Goal: Task Accomplishment & Management: Manage account settings

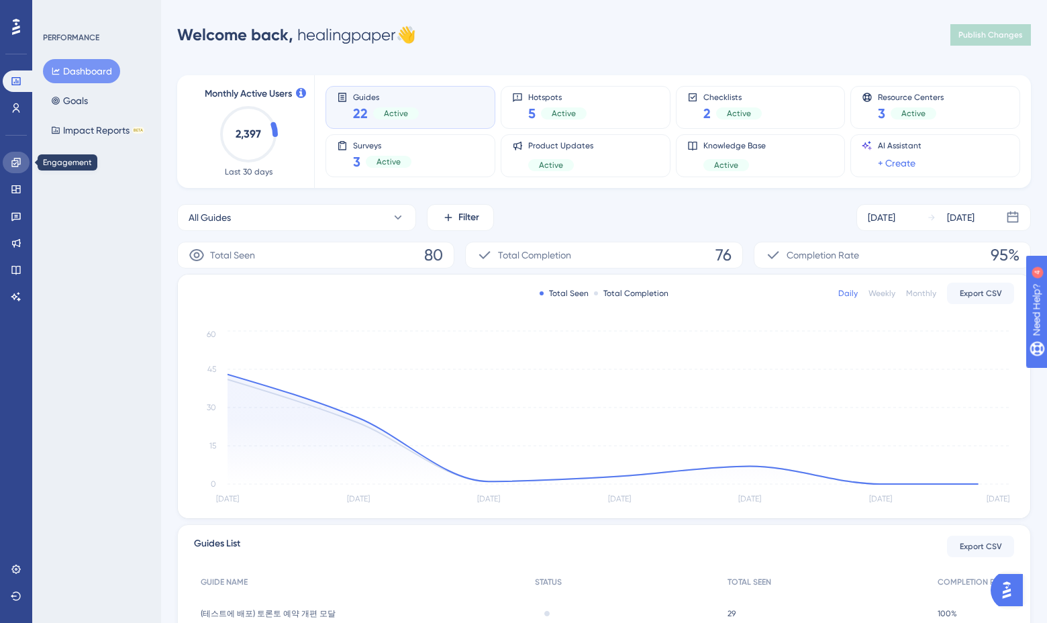
click at [11, 166] on icon at bounding box center [16, 162] width 11 height 11
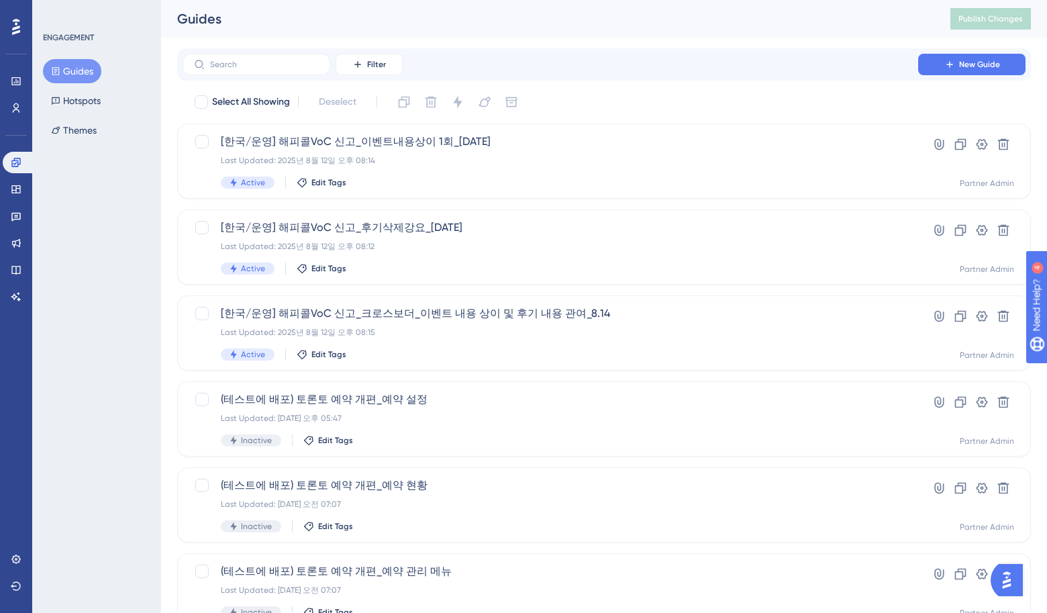
click at [68, 68] on button "Guides" at bounding box center [72, 71] width 58 height 24
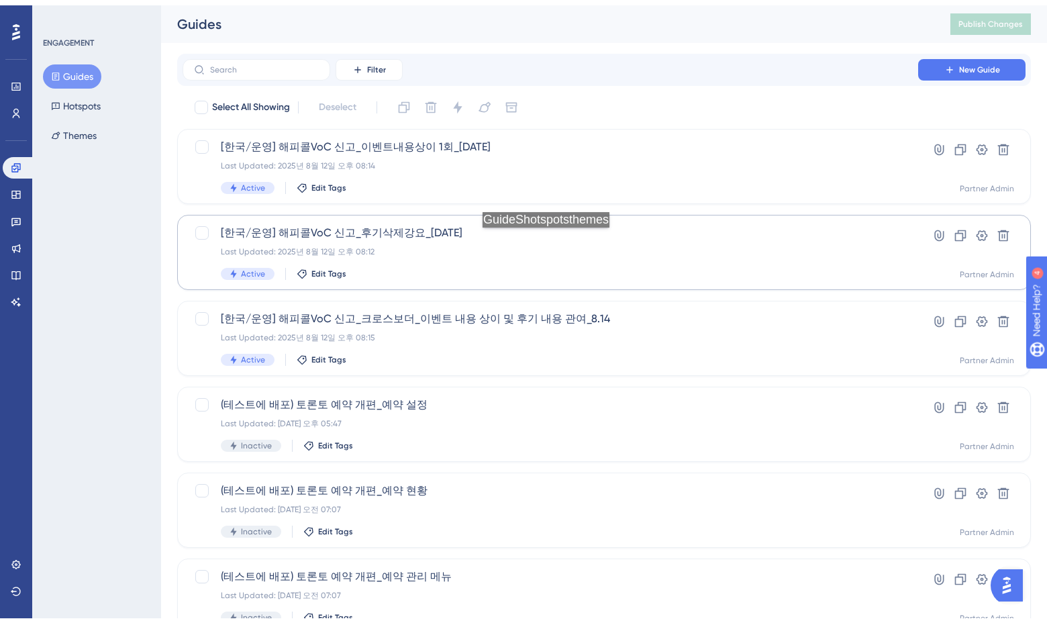
scroll to position [41, 0]
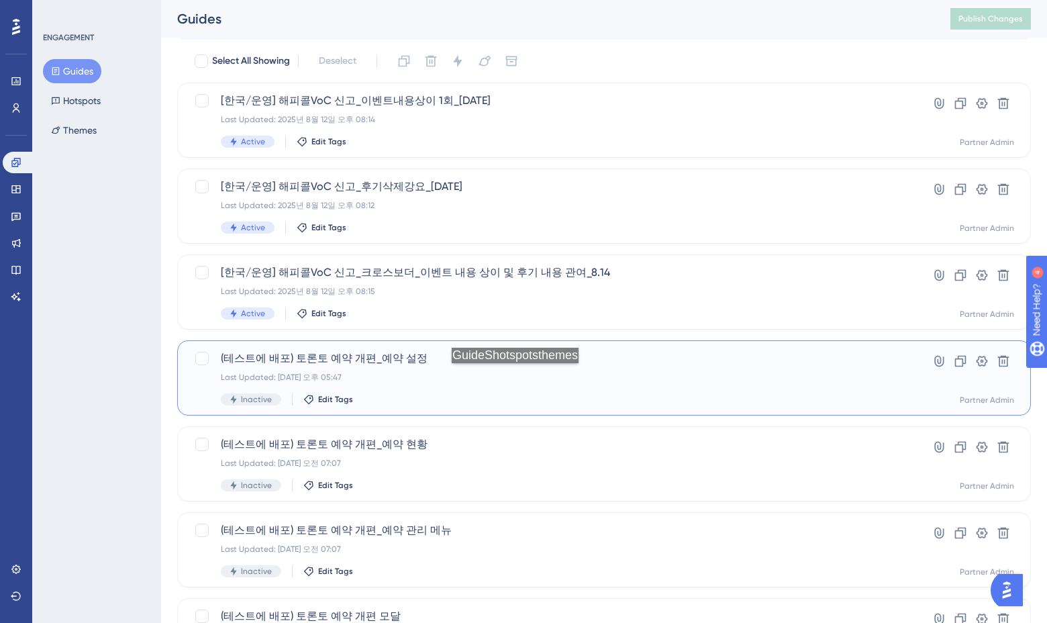
click at [519, 377] on div "Last Updated: 2025년 8월 08일 오후 05:47" at bounding box center [550, 377] width 659 height 11
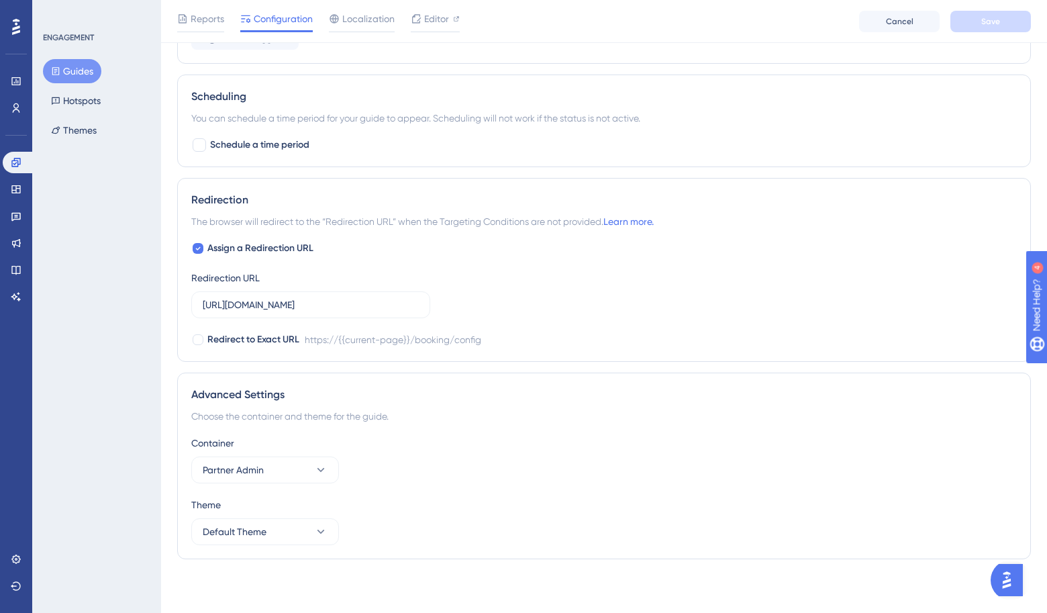
scroll to position [619, 0]
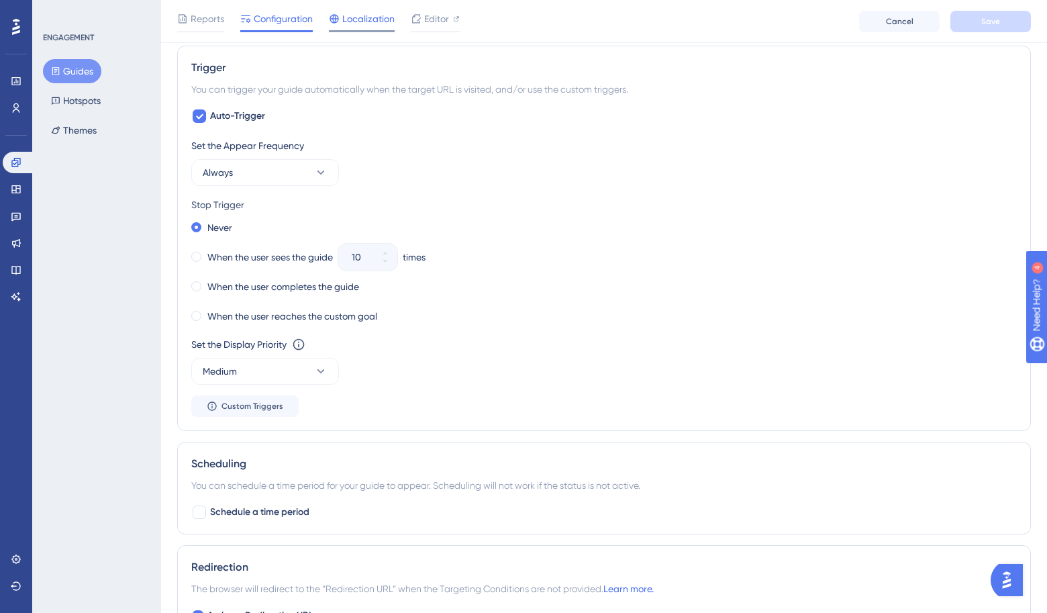
click at [354, 19] on span "Localization" at bounding box center [368, 19] width 52 height 16
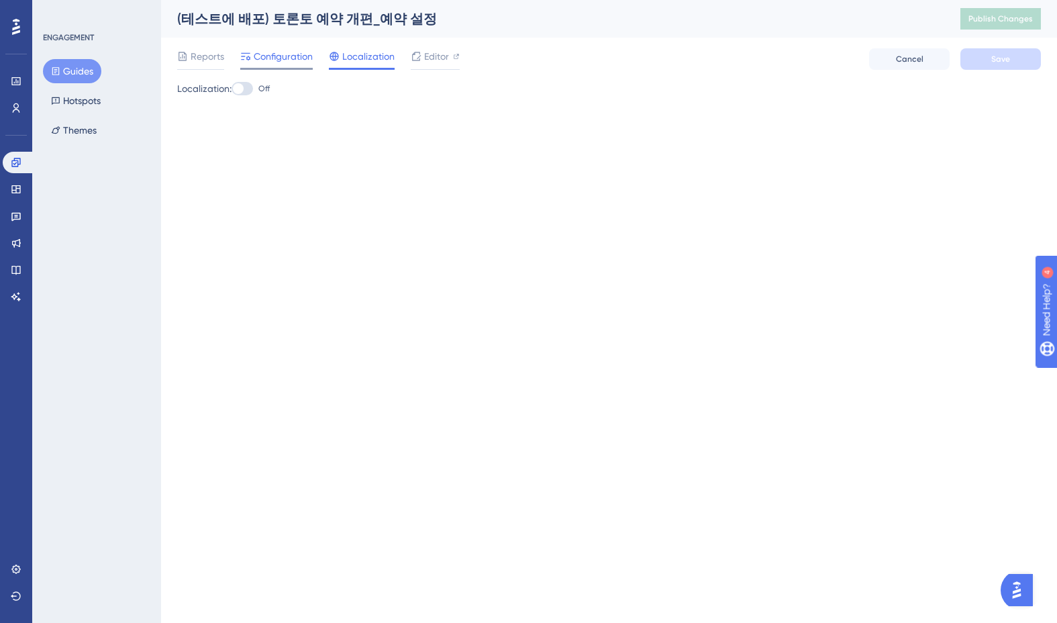
click at [310, 60] on span "Configuration" at bounding box center [283, 56] width 59 height 16
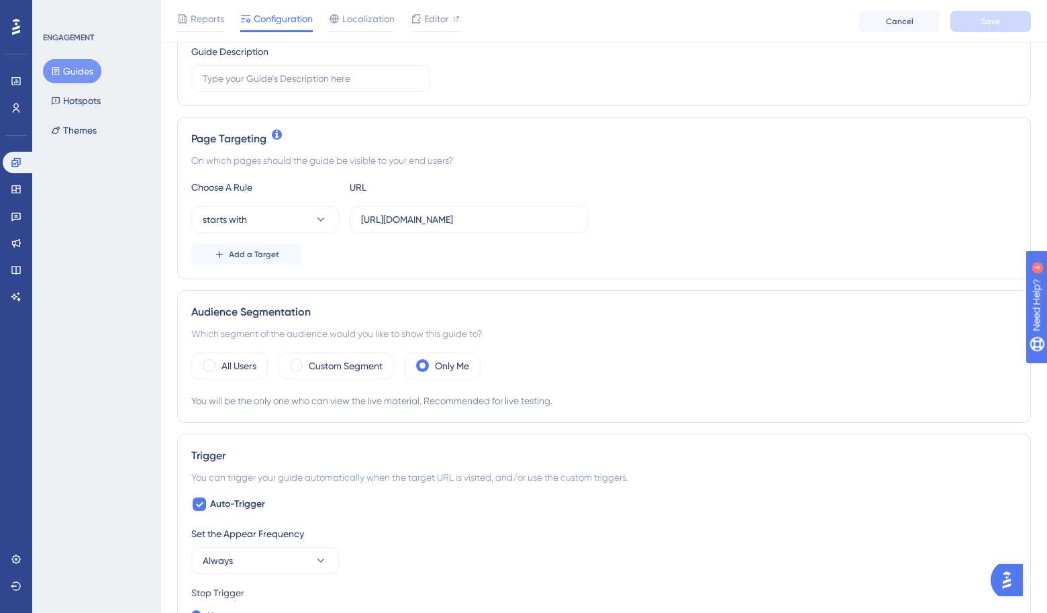
scroll to position [432, 0]
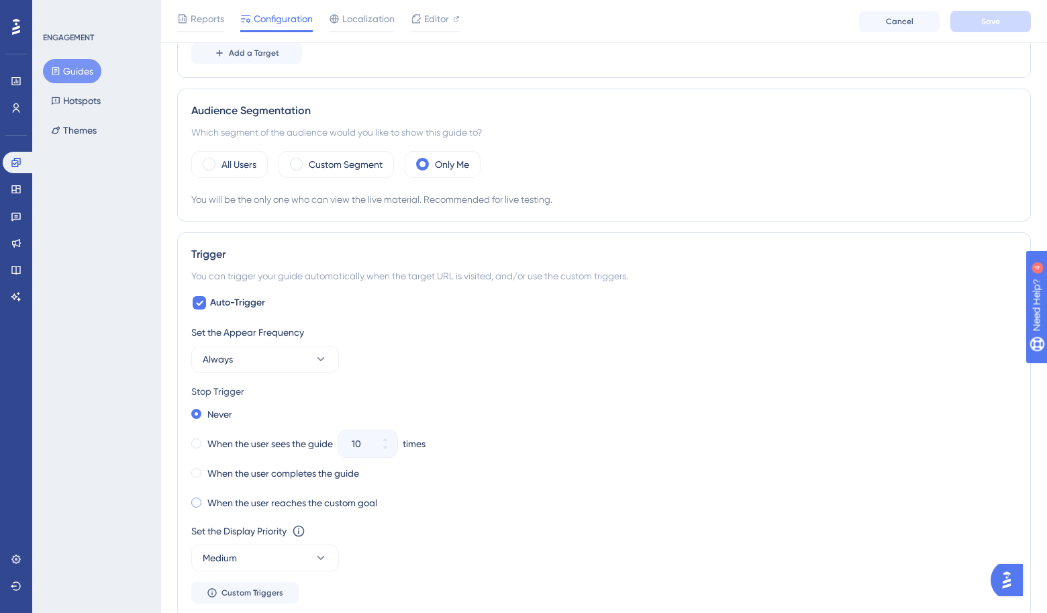
click at [310, 501] on label "When the user reaches the custom goal" at bounding box center [292, 503] width 170 height 16
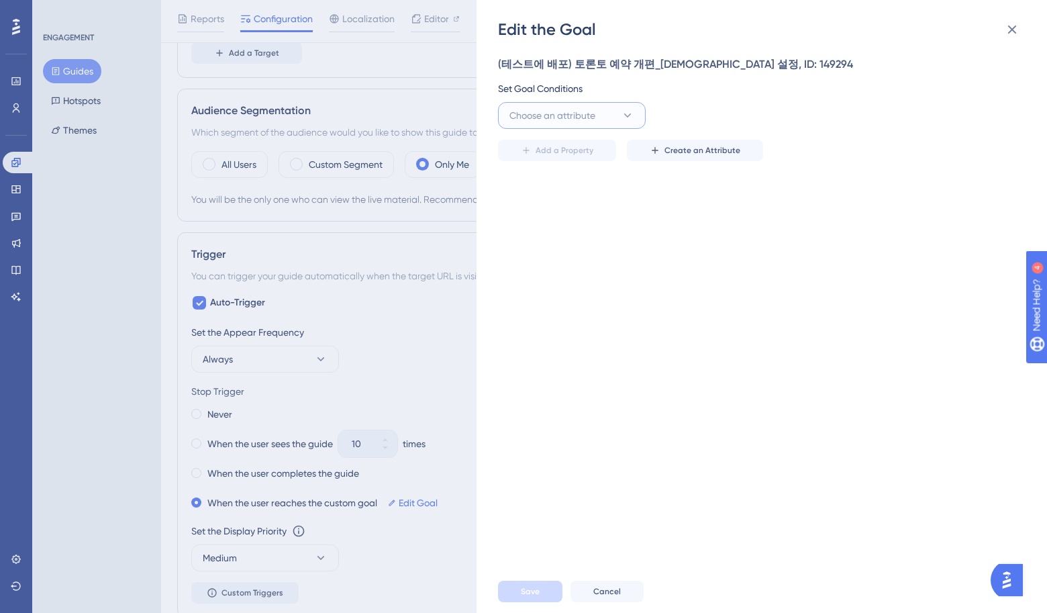
click at [579, 116] on span "Choose an attribute" at bounding box center [553, 115] width 86 height 16
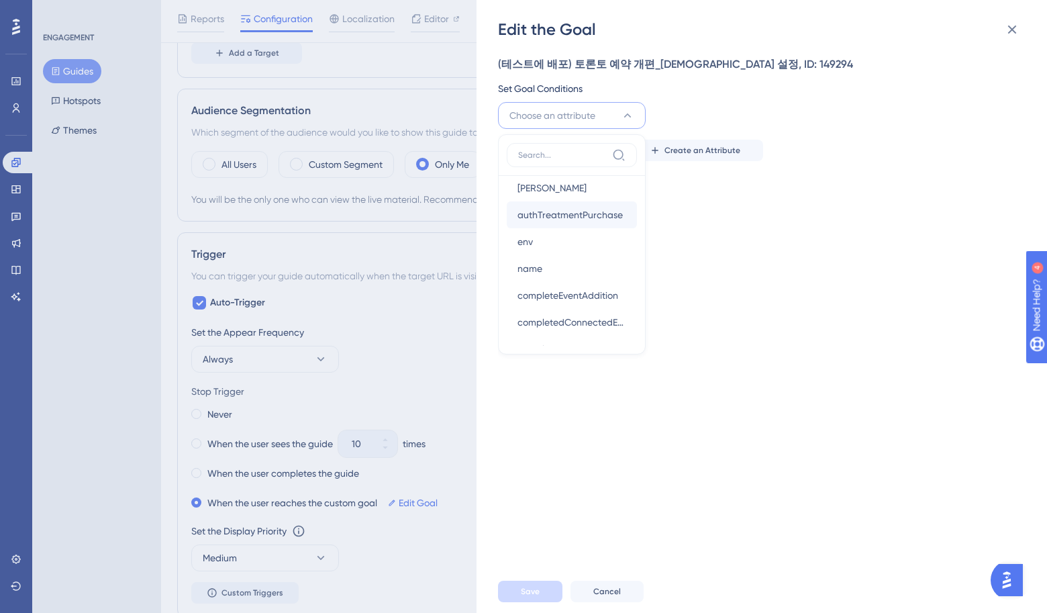
scroll to position [188, 0]
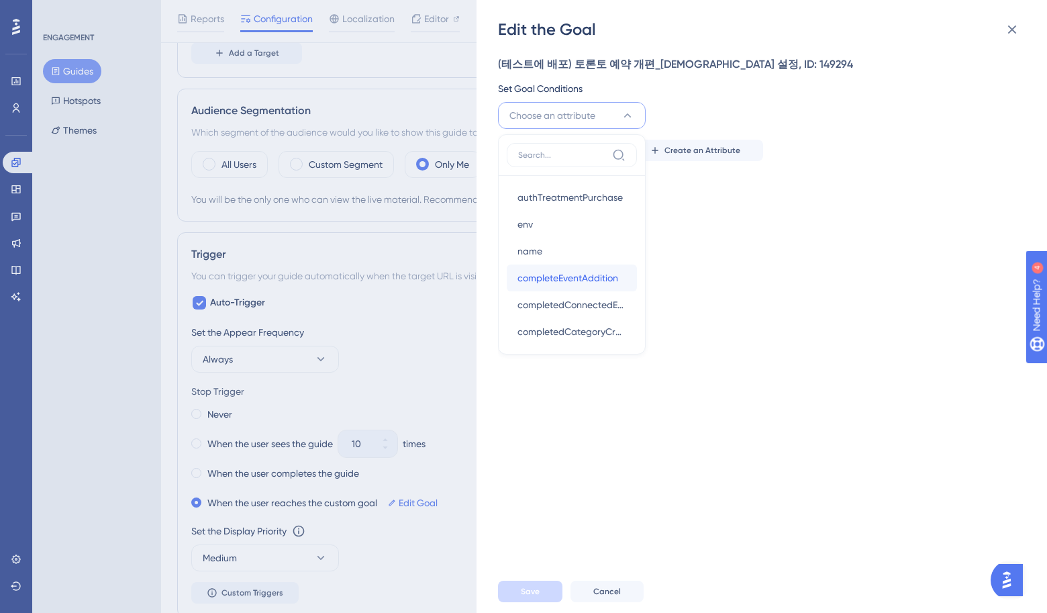
click at [628, 278] on button "completeEventAddition completeEventAddition" at bounding box center [572, 277] width 130 height 27
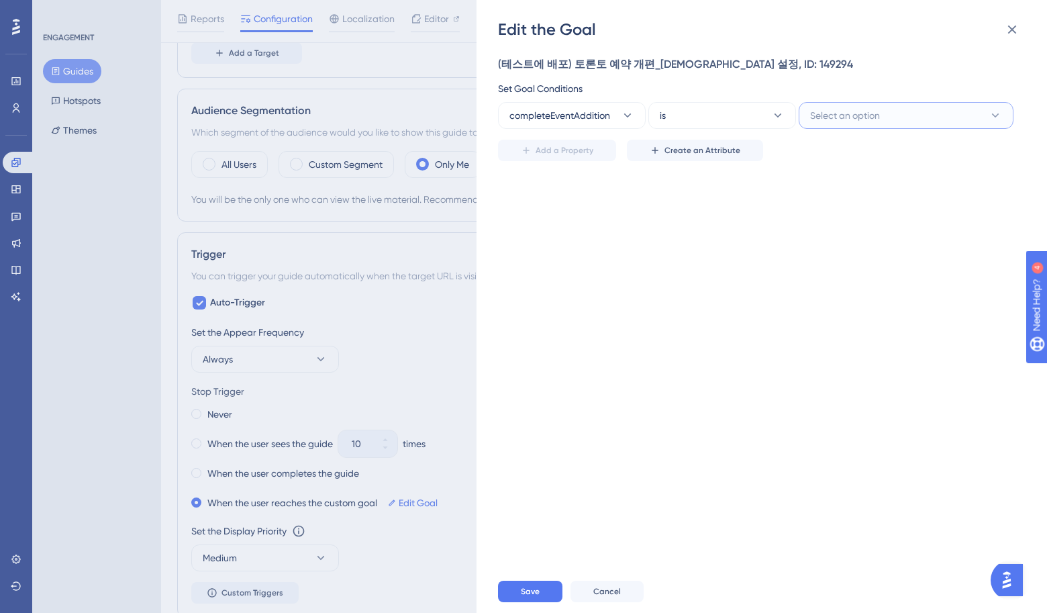
click at [838, 115] on span "Select an option" at bounding box center [845, 115] width 70 height 16
click at [597, 116] on span "completeEventAddition" at bounding box center [560, 115] width 101 height 16
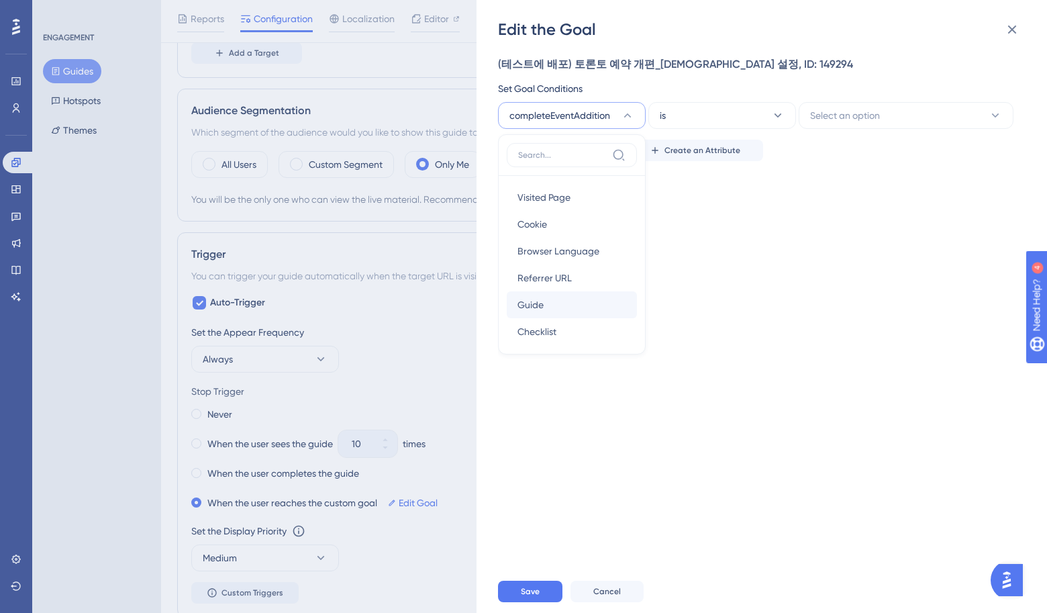
scroll to position [8, 0]
click at [565, 320] on div "Checklist Checklist" at bounding box center [572, 323] width 109 height 27
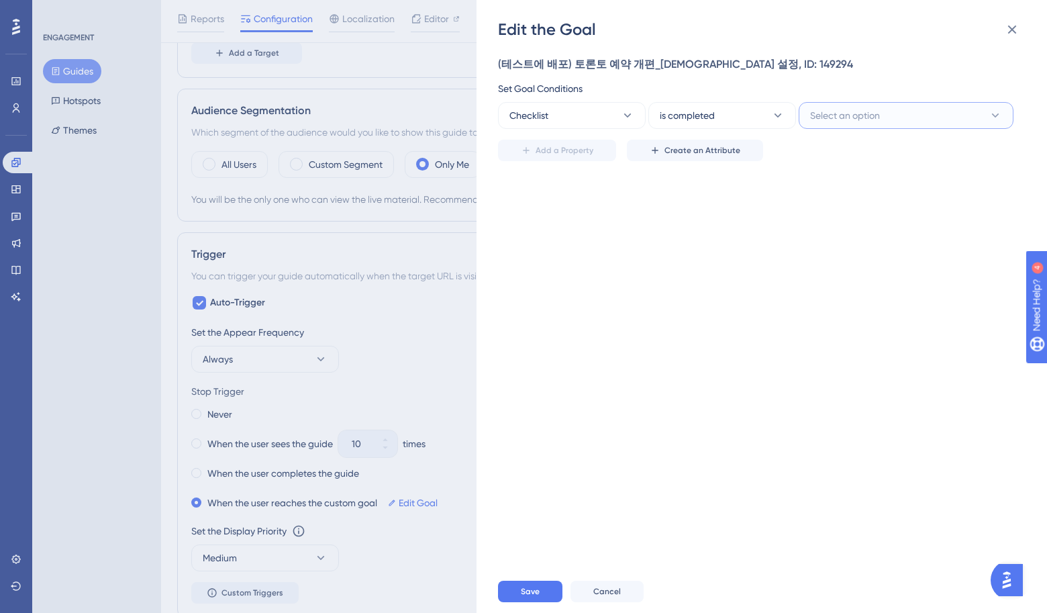
click at [826, 113] on span "Select an option" at bounding box center [845, 115] width 70 height 16
click at [828, 113] on span "Select an option" at bounding box center [845, 115] width 70 height 16
click at [695, 145] on span "Create an Attribute" at bounding box center [703, 150] width 76 height 11
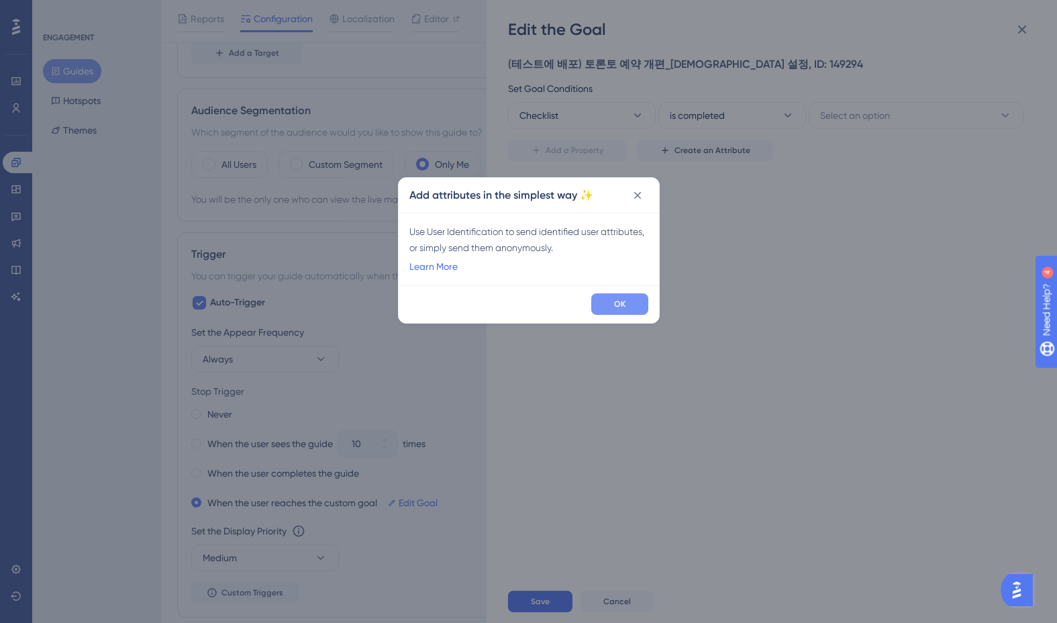
click at [605, 305] on button "OK" at bounding box center [619, 303] width 57 height 21
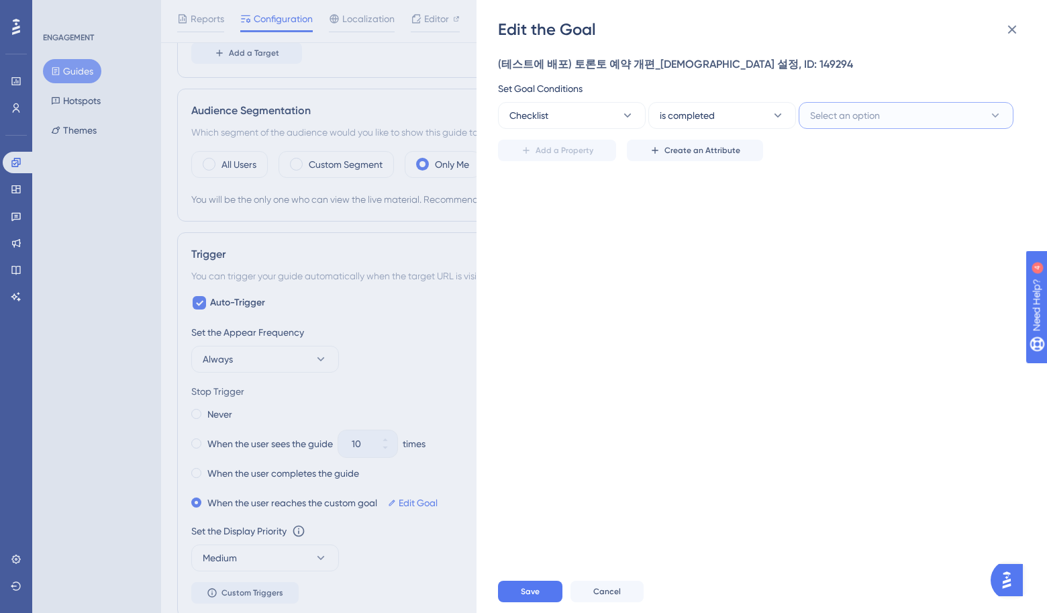
click at [832, 117] on span "Select an option" at bounding box center [845, 115] width 70 height 16
click at [730, 150] on span "Create an Attribute" at bounding box center [703, 150] width 76 height 11
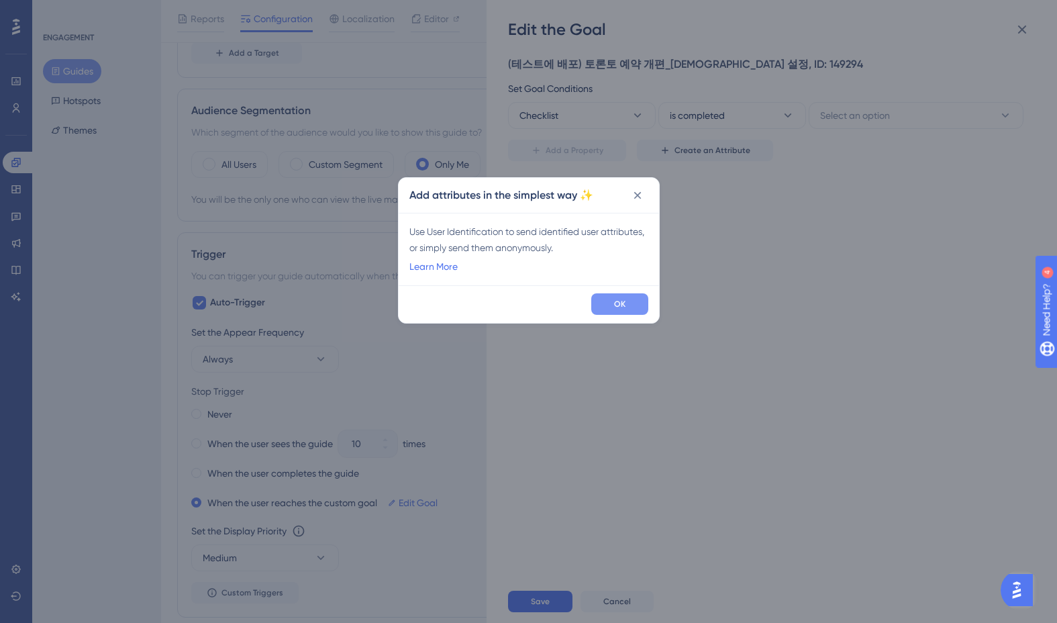
click at [622, 309] on button "OK" at bounding box center [619, 303] width 57 height 21
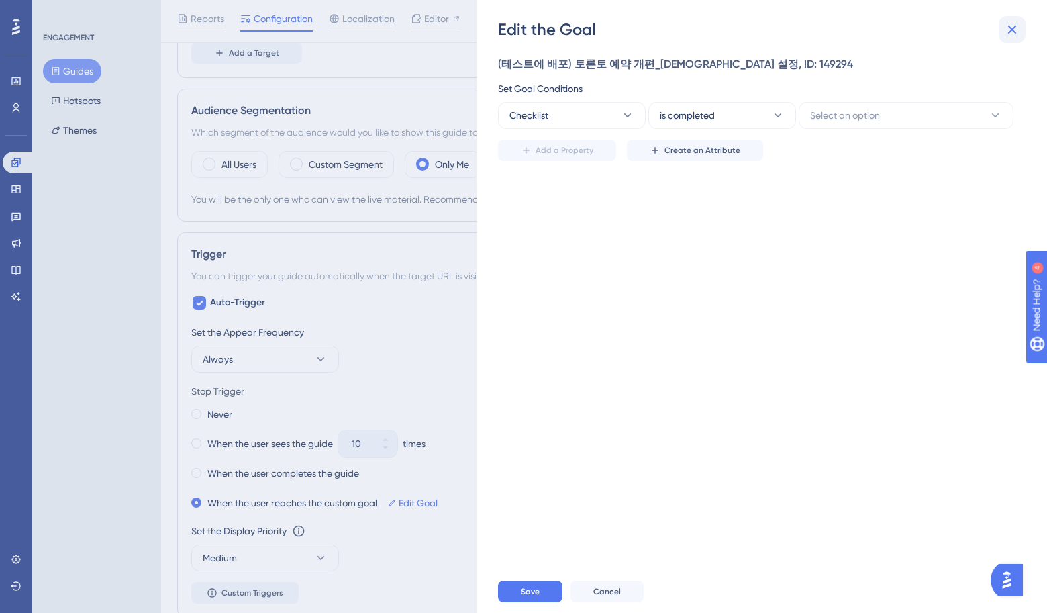
click at [1010, 30] on icon at bounding box center [1012, 29] width 16 height 16
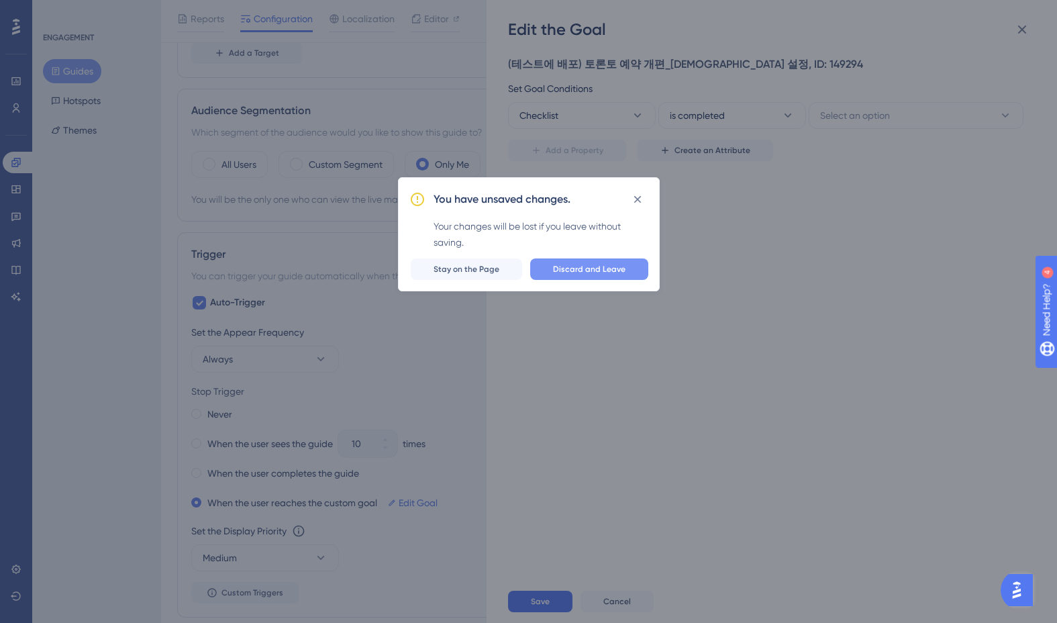
click at [577, 272] on span "Discard and Leave" at bounding box center [589, 269] width 73 height 11
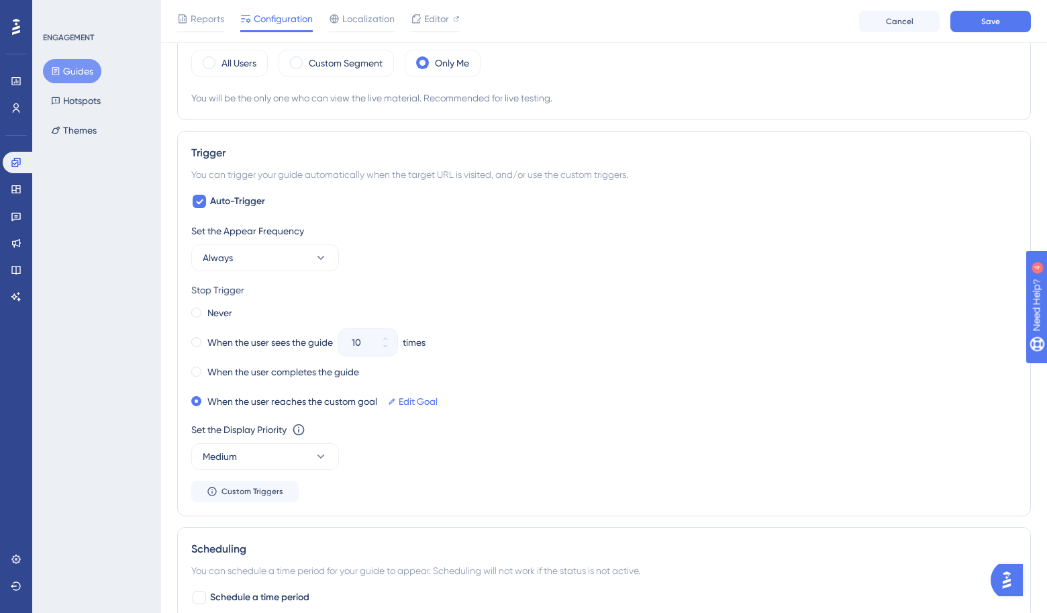
scroll to position [559, 0]
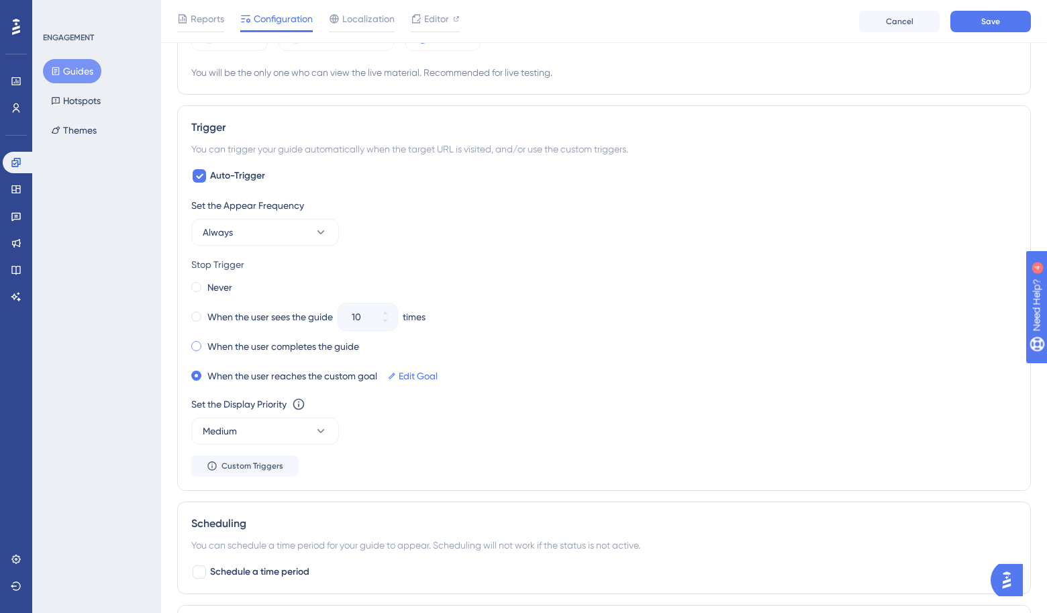
click at [273, 348] on label "When the user completes the guide" at bounding box center [283, 346] width 152 height 16
click at [219, 289] on label "Never" at bounding box center [219, 287] width 25 height 16
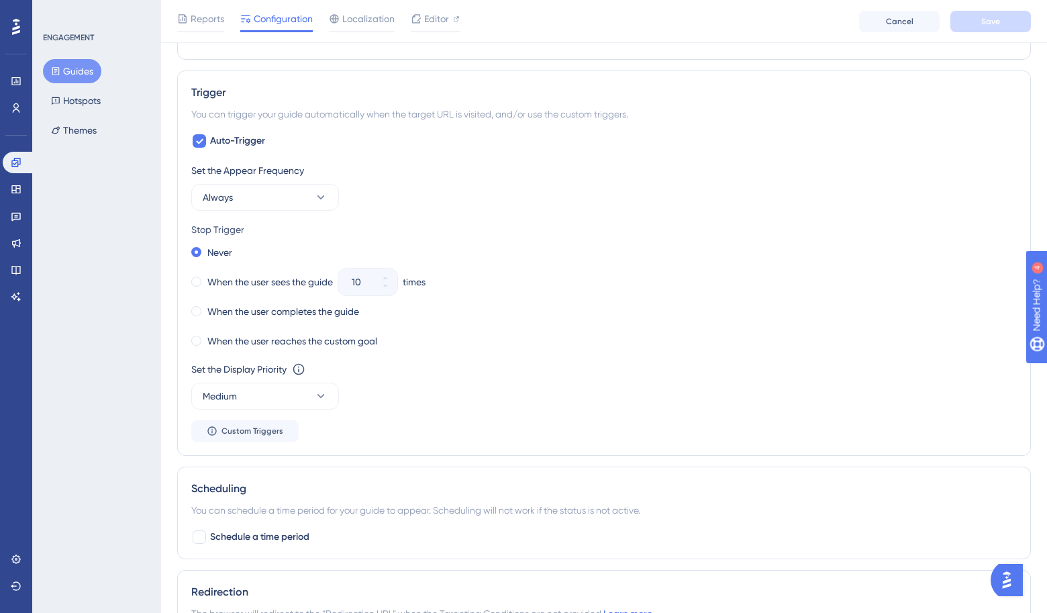
scroll to position [603, 0]
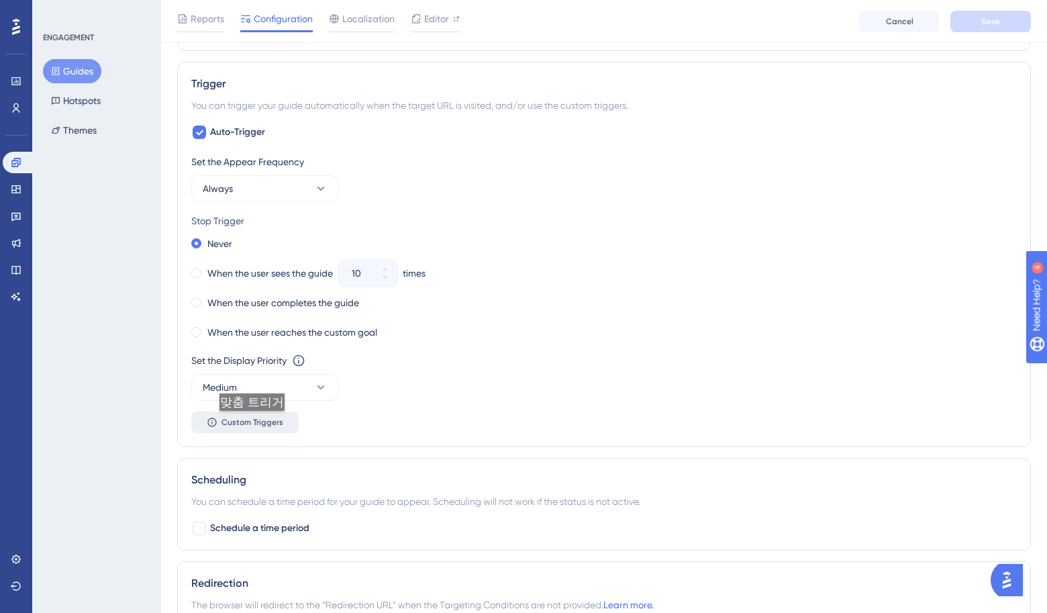
click at [254, 424] on span "Custom Triggers" at bounding box center [253, 422] width 62 height 11
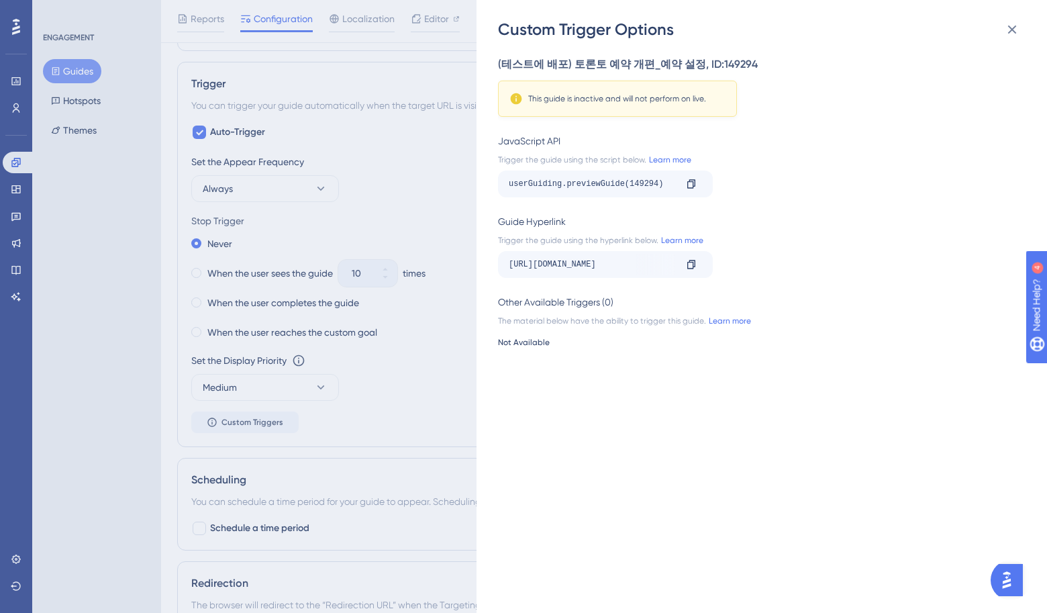
click at [416, 215] on div "Custom Trigger Options (테스트에 배포) 토론토 예약 개편_예약 설정 , ID: 149294 This guide is ina…" at bounding box center [523, 306] width 1047 height 613
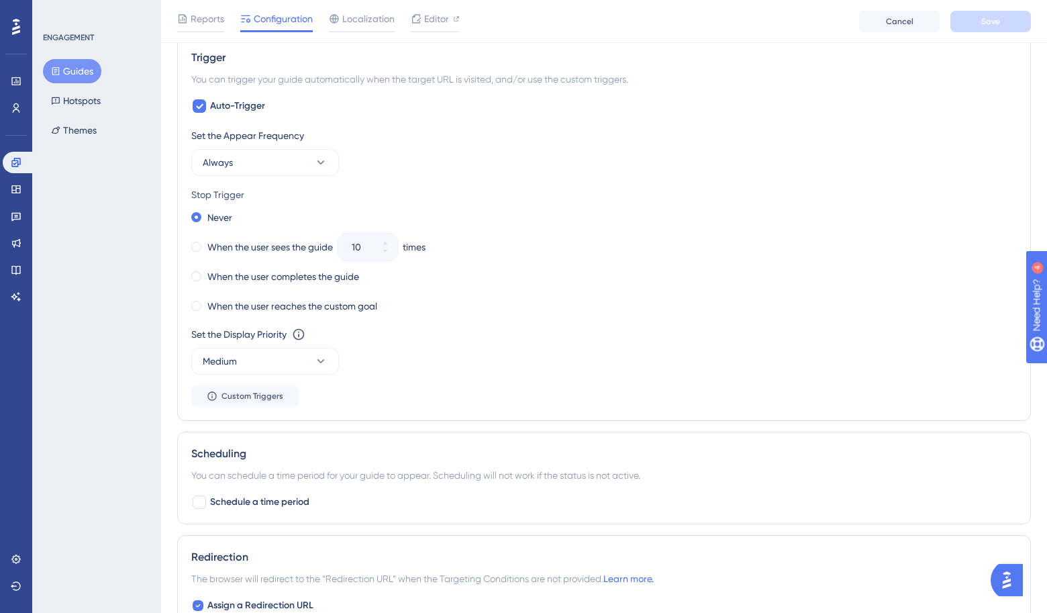
scroll to position [675, 0]
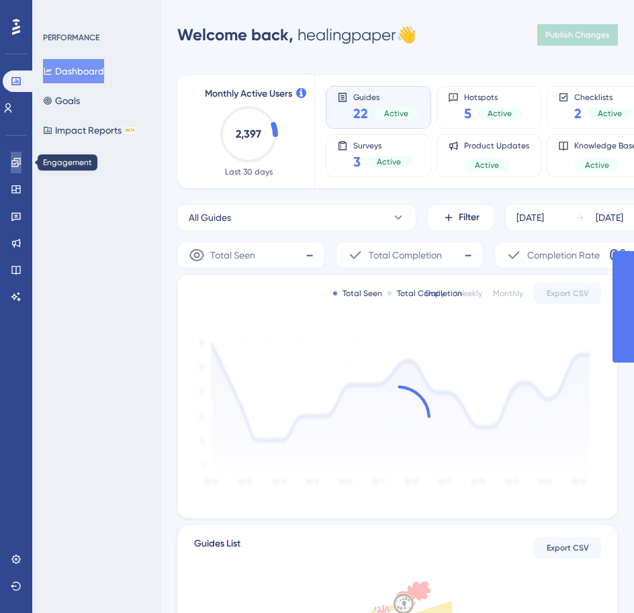
click at [21, 164] on link at bounding box center [16, 162] width 11 height 21
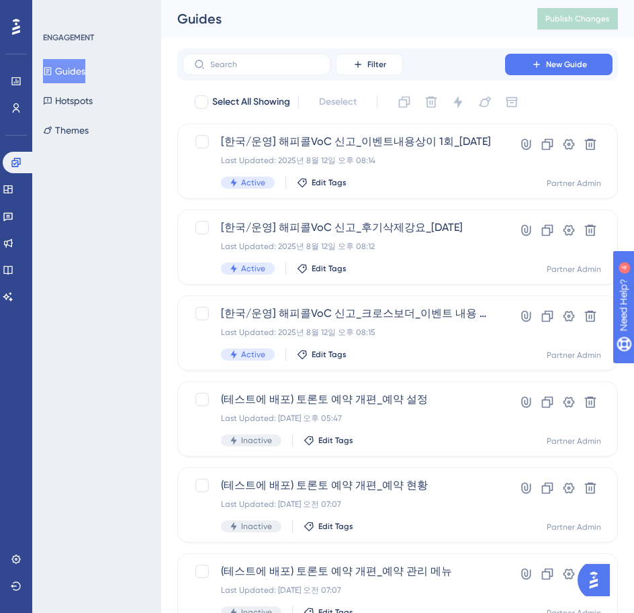
click at [68, 73] on button "Guides" at bounding box center [64, 71] width 42 height 24
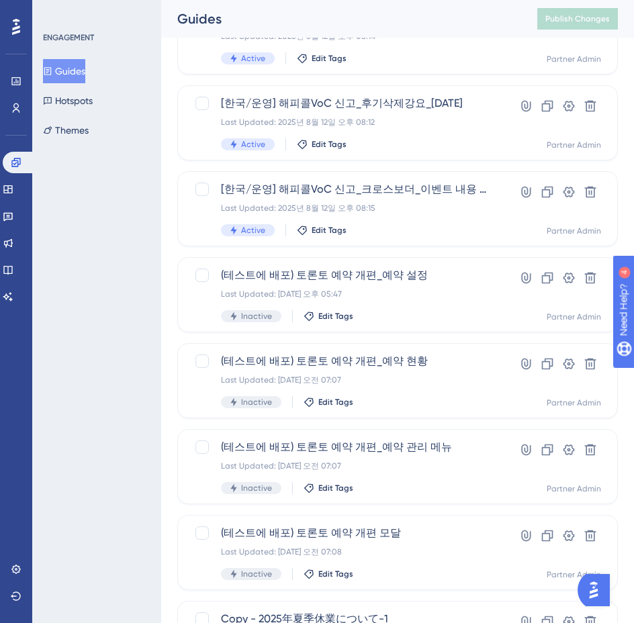
scroll to position [193, 0]
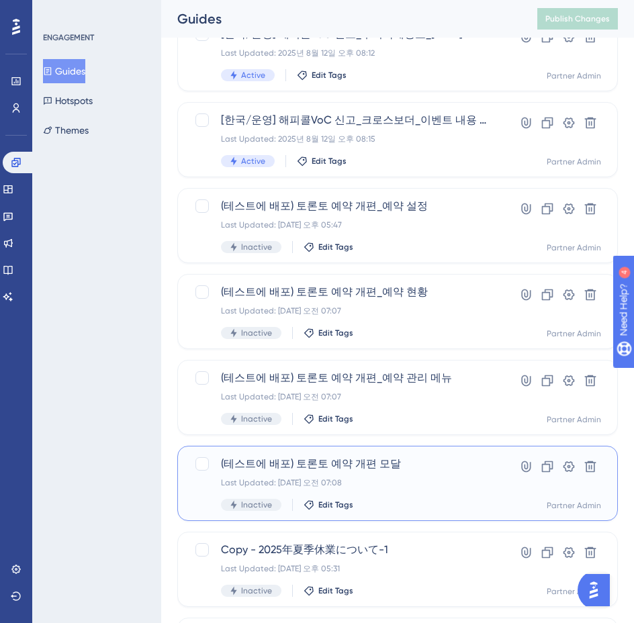
click at [412, 475] on div "(테스트에 배포) 토론토 예약 개편 모달 Last Updated: 2025년 8월 18일 오전 07:08 Inactive Edit Tags" at bounding box center [344, 483] width 246 height 55
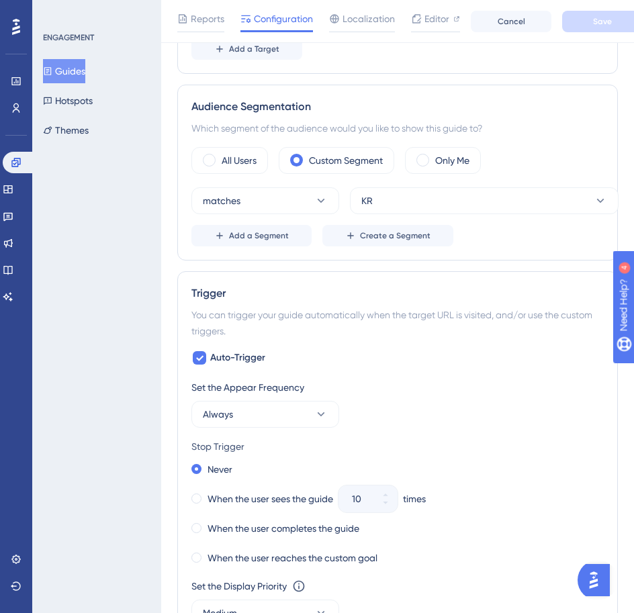
scroll to position [468, 0]
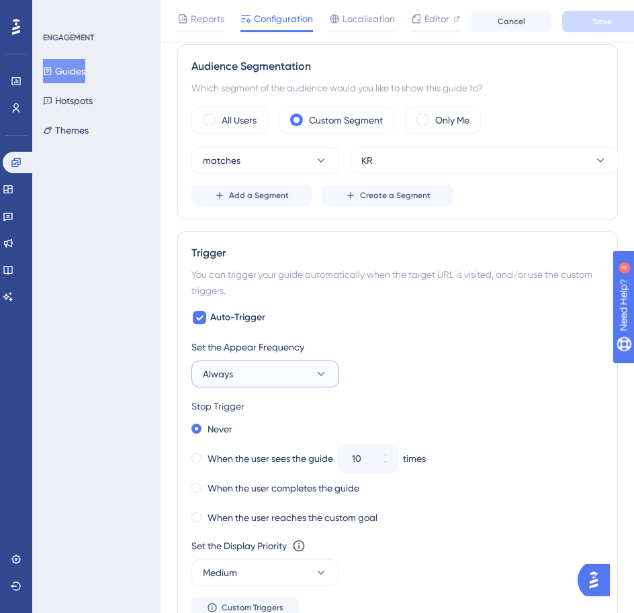
click at [294, 369] on button "Always" at bounding box center [265, 373] width 148 height 27
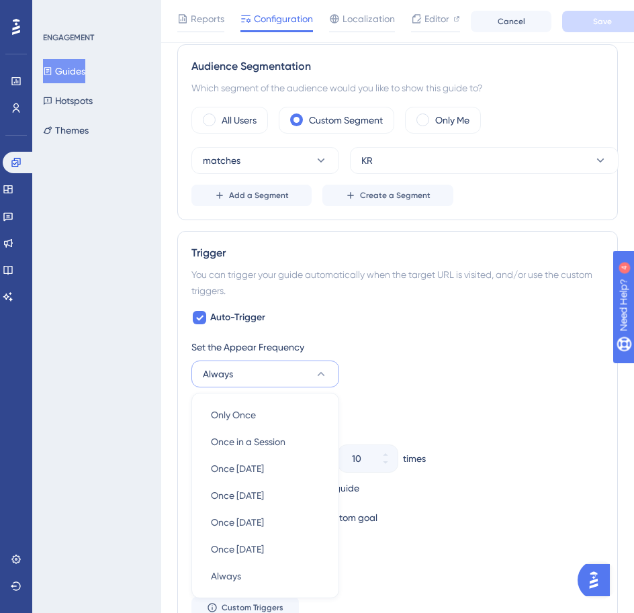
scroll to position [665, 0]
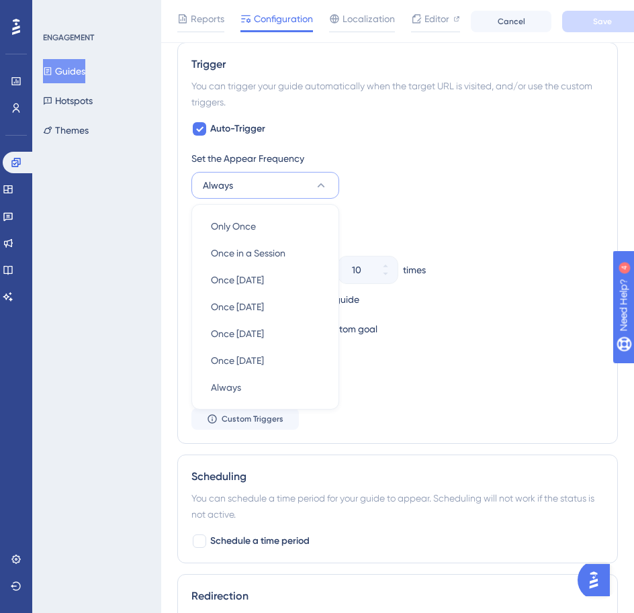
click at [354, 195] on div "Set the Appear Frequency Always Only Once Only Once Once in a Session Once in a…" at bounding box center [397, 174] width 412 height 48
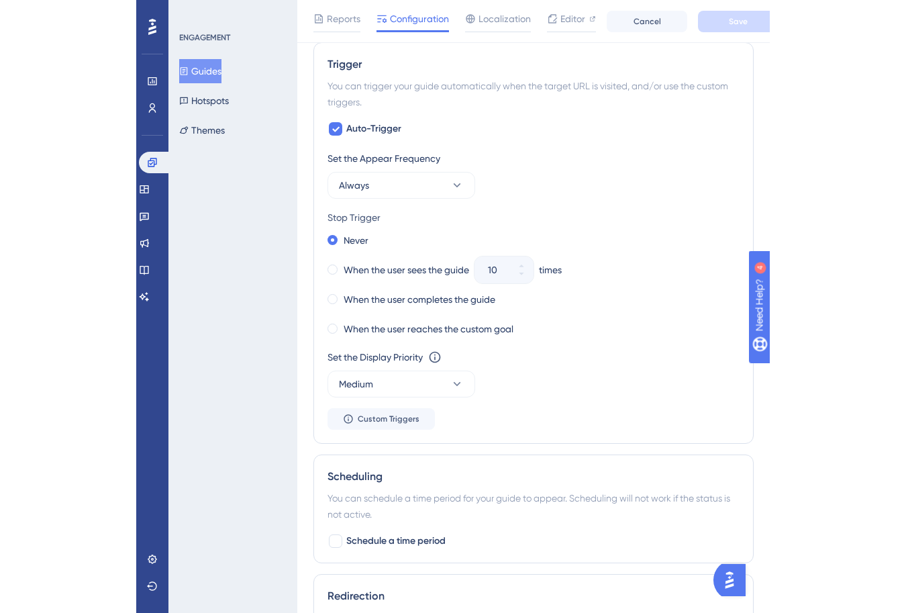
scroll to position [532, 0]
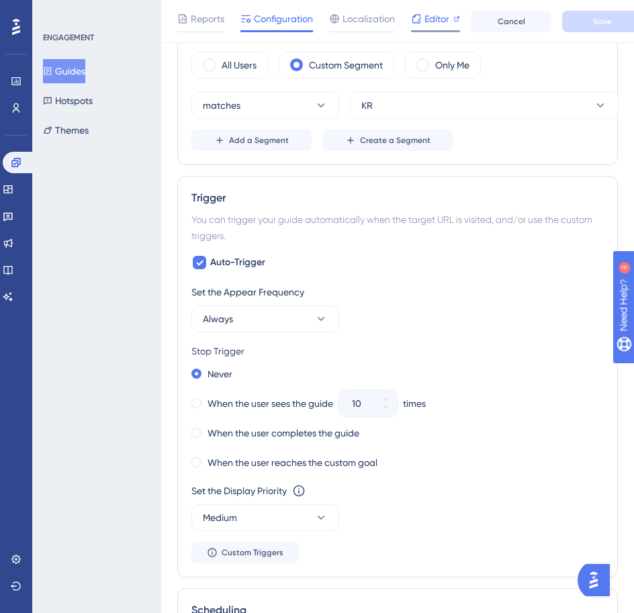
click at [419, 14] on icon at bounding box center [416, 18] width 9 height 9
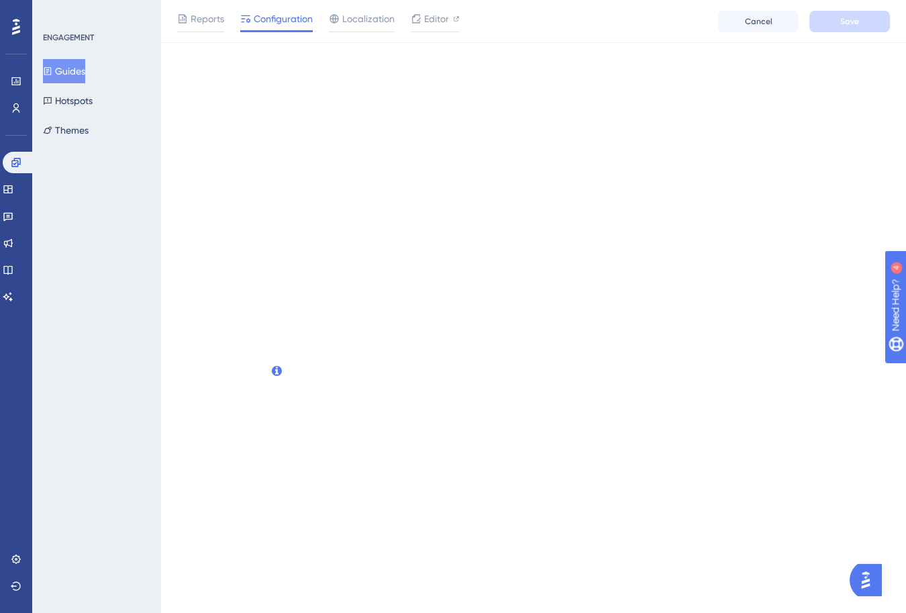
scroll to position [0, 0]
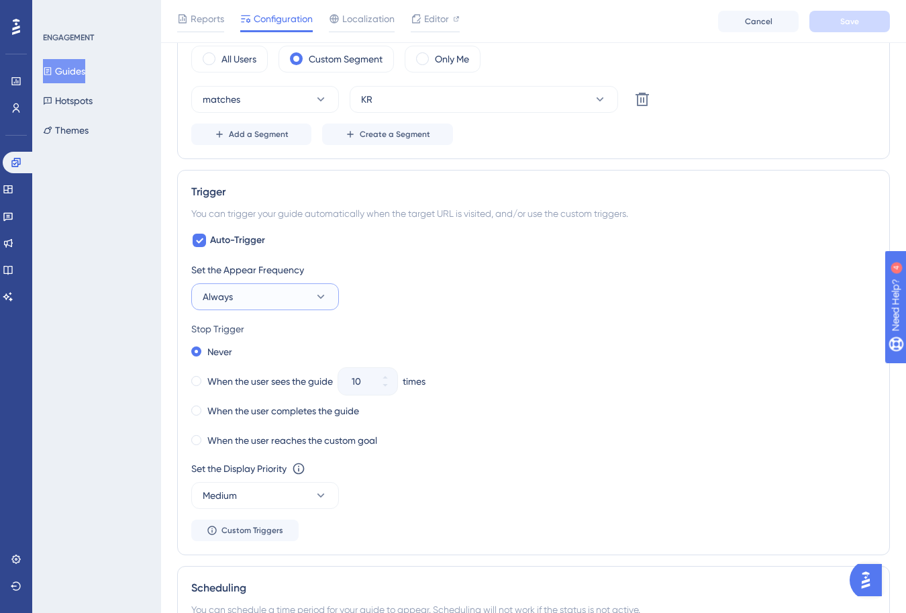
click at [247, 285] on button "Always" at bounding box center [265, 296] width 148 height 27
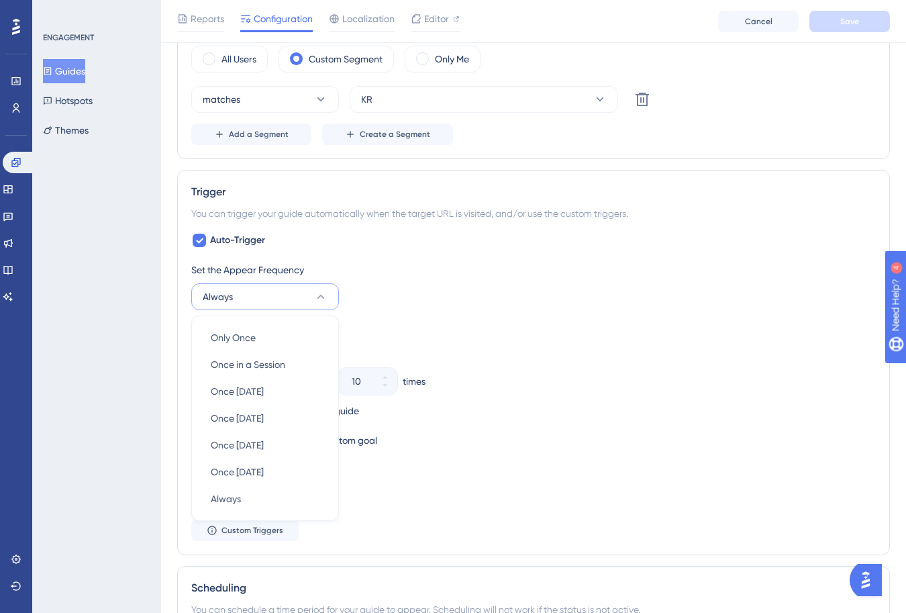
scroll to position [648, 0]
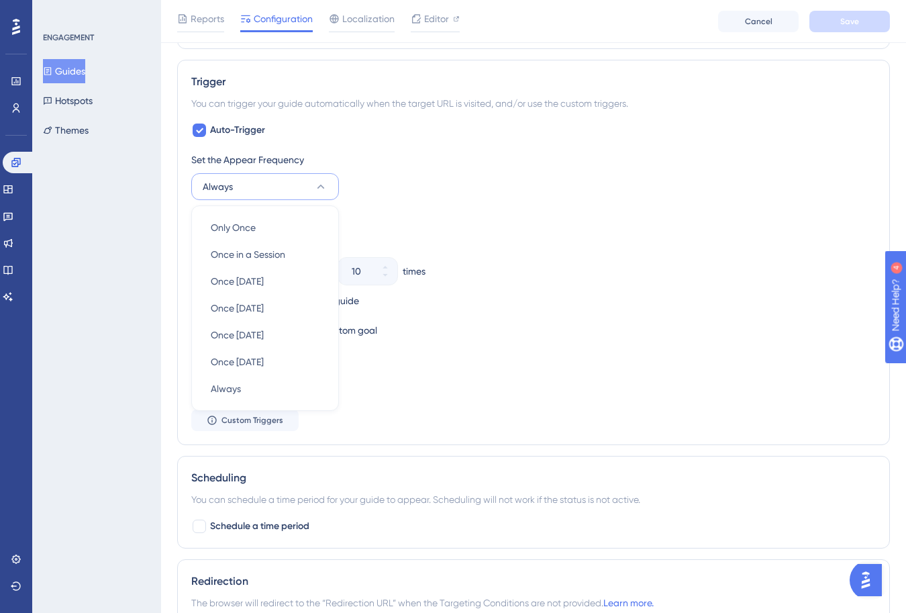
click at [419, 214] on div "Stop Trigger" at bounding box center [533, 219] width 685 height 16
